Goal: Task Accomplishment & Management: Manage account settings

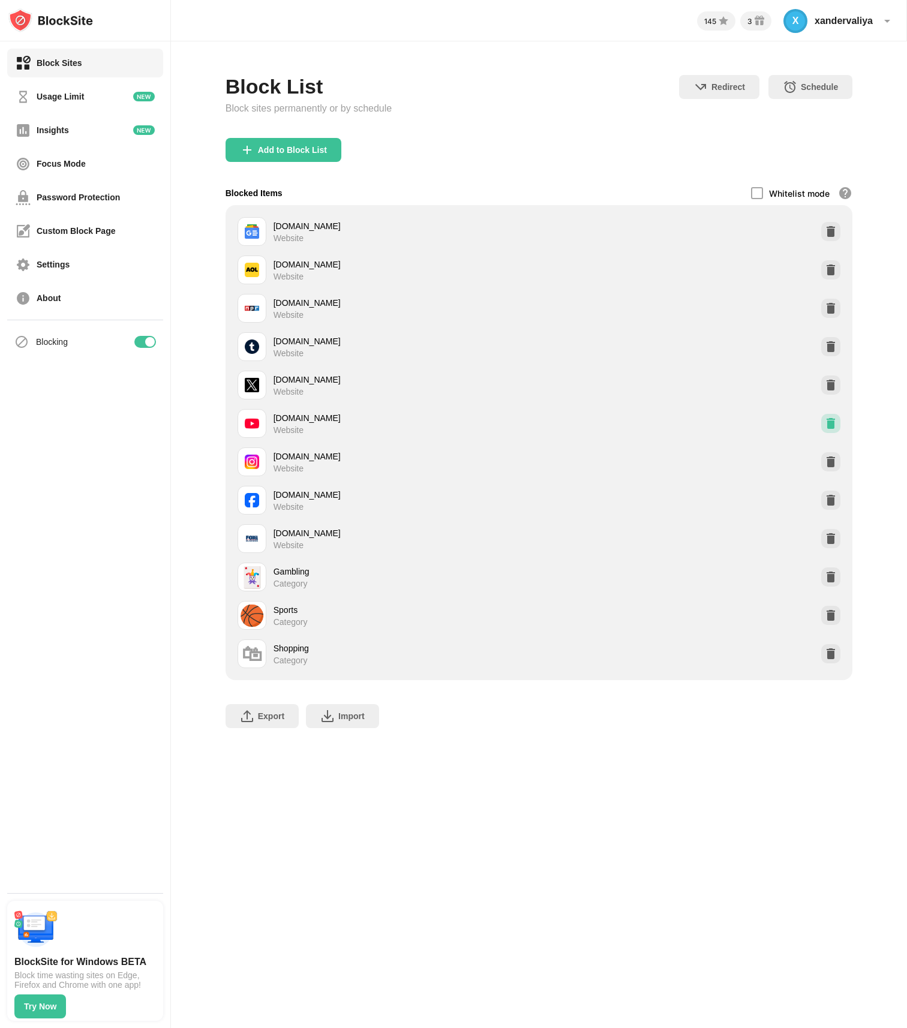
click at [835, 425] on img at bounding box center [831, 423] width 12 height 12
